Goal: Task Accomplishment & Management: Manage account settings

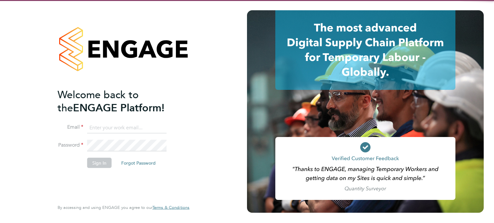
type input "[PERSON_NAME][EMAIL_ADDRESS][PERSON_NAME][DOMAIN_NAME]"
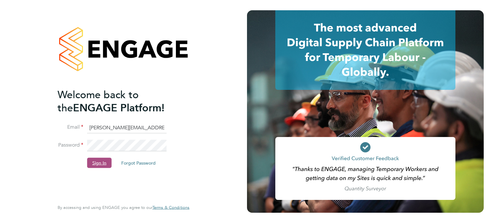
click at [95, 163] on button "Sign In" at bounding box center [99, 163] width 24 height 10
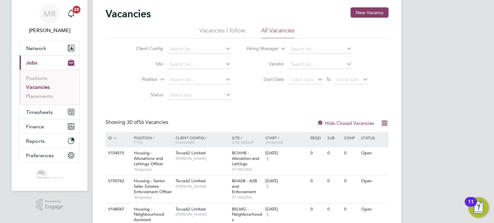
scroll to position [32, 0]
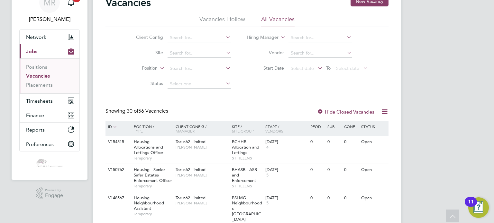
click at [52, 81] on li "Vacancies" at bounding box center [50, 77] width 48 height 9
click at [48, 83] on link "Placements" at bounding box center [39, 85] width 27 height 6
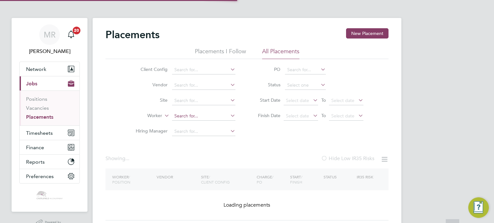
click at [186, 115] on input at bounding box center [203, 116] width 63 height 9
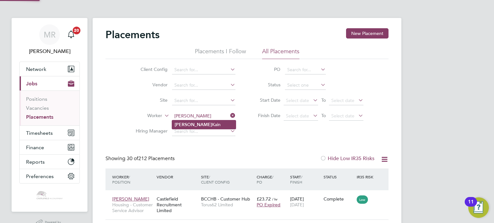
click at [206, 128] on li "Lewis Kain" at bounding box center [204, 125] width 64 height 9
type input "Lewis Kain"
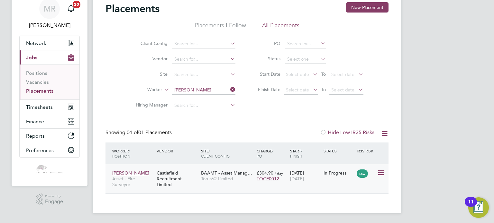
click at [334, 176] on div "In Progress" at bounding box center [338, 173] width 33 height 12
click at [260, 185] on div "Lewis Kain Asset - Fire Surveyor Castlefield Recruitment Limited BAAMT - Asset …" at bounding box center [246, 179] width 283 height 29
click at [309, 171] on div "10 Feb 2025 15 Jan 2026" at bounding box center [304, 176] width 33 height 18
click at [208, 93] on input at bounding box center [203, 90] width 63 height 9
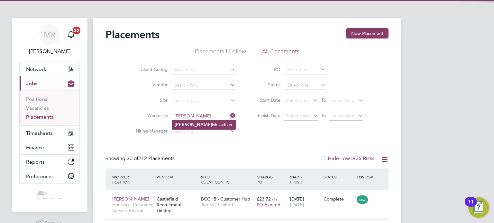
click at [194, 123] on li "Simon Mclachlan" at bounding box center [204, 125] width 64 height 9
type input "[PERSON_NAME]"
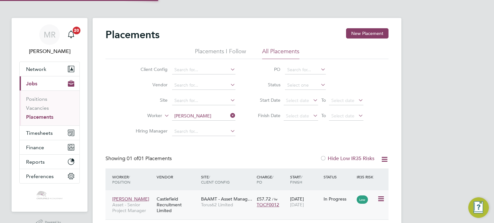
click at [298, 203] on span "[DATE]" at bounding box center [297, 205] width 14 height 6
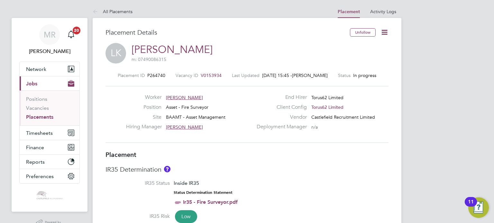
click at [211, 74] on span "V0153934" at bounding box center [211, 76] width 21 height 6
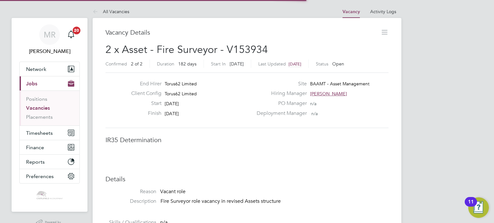
scroll to position [3, 3]
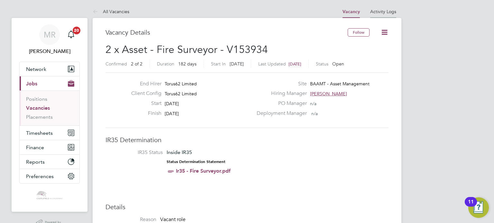
click at [387, 15] on li "Activity Logs" at bounding box center [383, 11] width 26 height 13
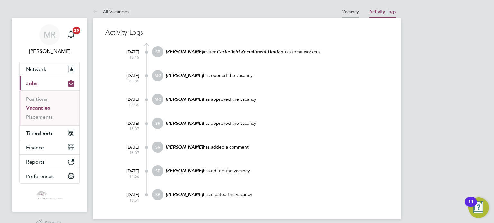
click at [354, 10] on link "Vacancy" at bounding box center [350, 12] width 17 height 6
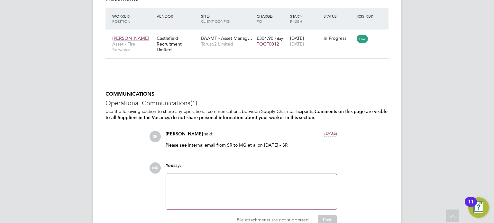
drag, startPoint x: 295, startPoint y: 144, endPoint x: 244, endPoint y: 135, distance: 52.0
click at [246, 136] on div "Steph Riley said: 9 months ago Please see internal email from SR to MG et al on…" at bounding box center [251, 142] width 178 height 22
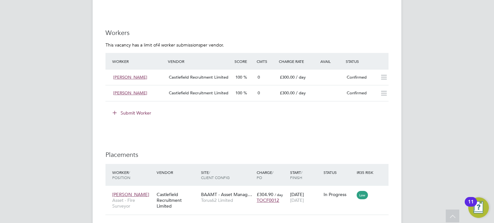
scroll to position [418, 0]
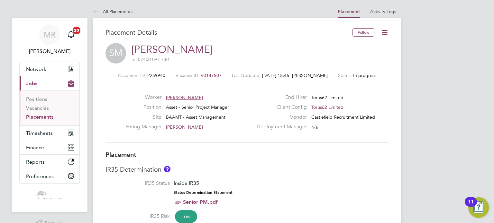
click at [384, 32] on icon at bounding box center [384, 32] width 8 height 8
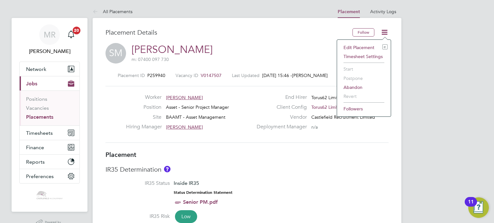
click at [371, 45] on li "Edit Placement e" at bounding box center [363, 47] width 47 height 9
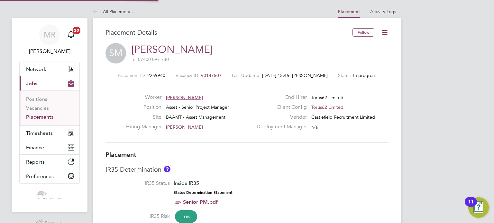
type input "[PERSON_NAME]"
type input "[DATE]"
type input "09:00"
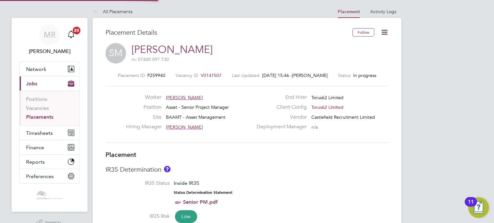
type input "17:00"
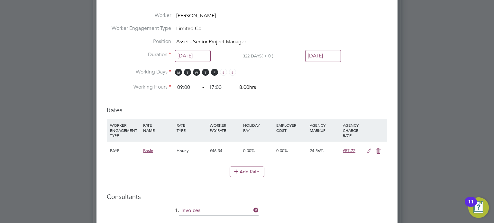
click at [367, 149] on icon at bounding box center [369, 151] width 8 height 5
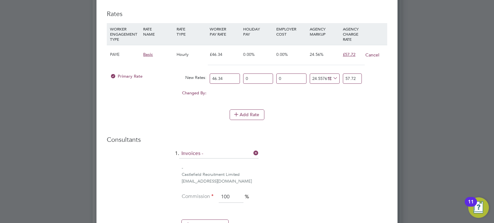
click at [199, 90] on div "Changed By:" at bounding box center [158, 93] width 100 height 12
click at [212, 92] on div "0.00" at bounding box center [224, 90] width 33 height 6
drag, startPoint x: 231, startPoint y: 78, endPoint x: 170, endPoint y: 70, distance: 62.2
click at [177, 76] on div "Primary Rate New Rates: 46.34 0 n/a 0 n/a 24.557617608977125 0 % 57.72" at bounding box center [247, 78] width 280 height 17
type input "3"
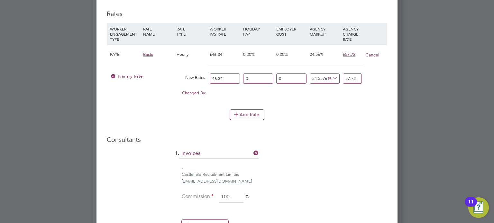
type input "3.736728528269314"
type input "36"
type input "44.84074233923177"
type input "36.2"
type input "45.08985757444972"
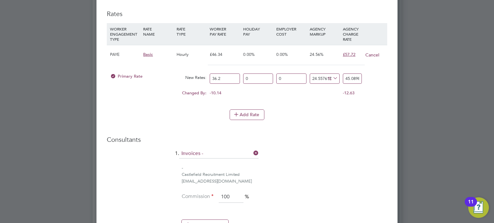
type input "36.27"
type input "45.177047906776004"
type input "36.27"
drag, startPoint x: 345, startPoint y: 77, endPoint x: 477, endPoint y: 74, distance: 132.5
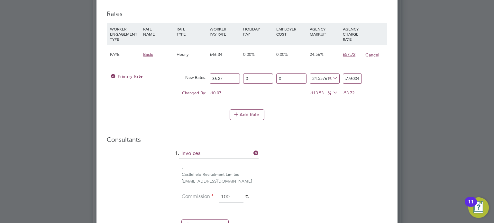
type input "-88.97160187482768"
type input "4"
type input "35.0978770333609"
type input "49"
type input "35.37358698649021"
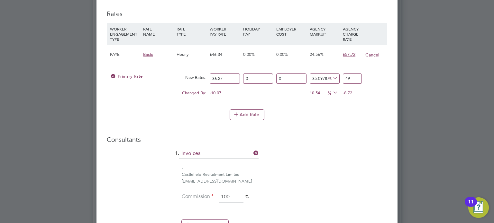
type input "49.1"
type input "35.56658395368073"
type input "49.17"
click at [327, 154] on li "1. Invoices -" at bounding box center [247, 157] width 280 height 16
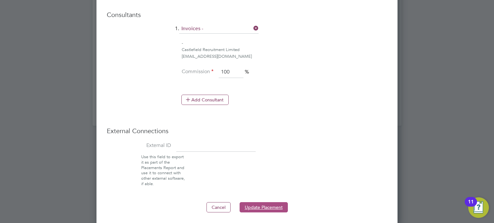
click at [273, 203] on button "Update Placement" at bounding box center [263, 208] width 48 height 10
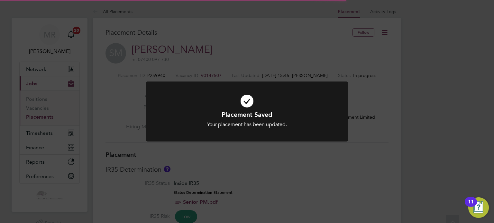
click at [270, 130] on div at bounding box center [247, 112] width 202 height 60
